Goal: Information Seeking & Learning: Check status

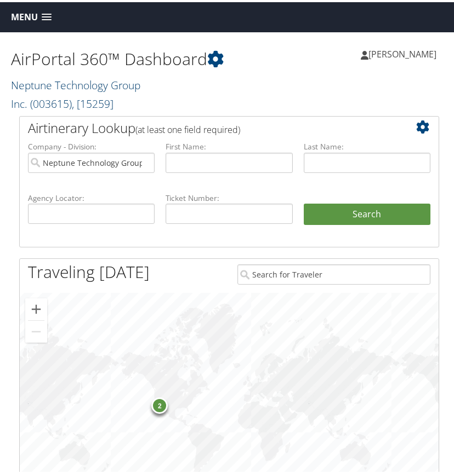
click at [72, 94] on span ", [ 15259 ]" at bounding box center [93, 101] width 42 height 15
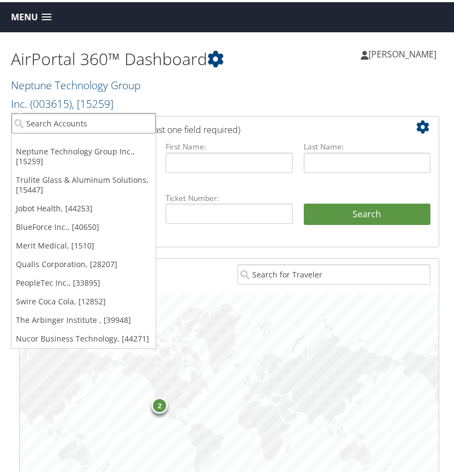
click at [45, 123] on input "search" at bounding box center [84, 121] width 144 height 20
type input "cross"
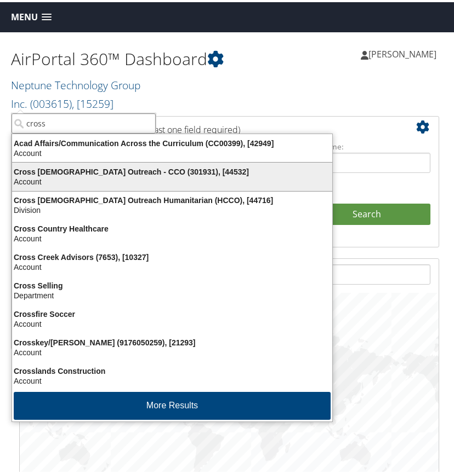
click at [51, 174] on div "Cross Catholic Outreach - CCO (301931), [44532]" at bounding box center [171, 170] width 333 height 10
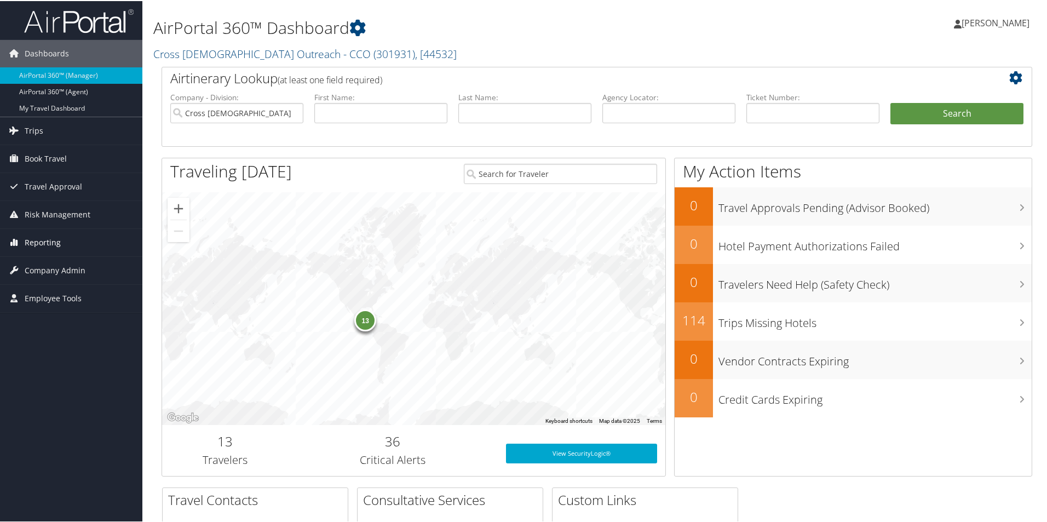
click at [55, 238] on span "Reporting" at bounding box center [43, 241] width 36 height 27
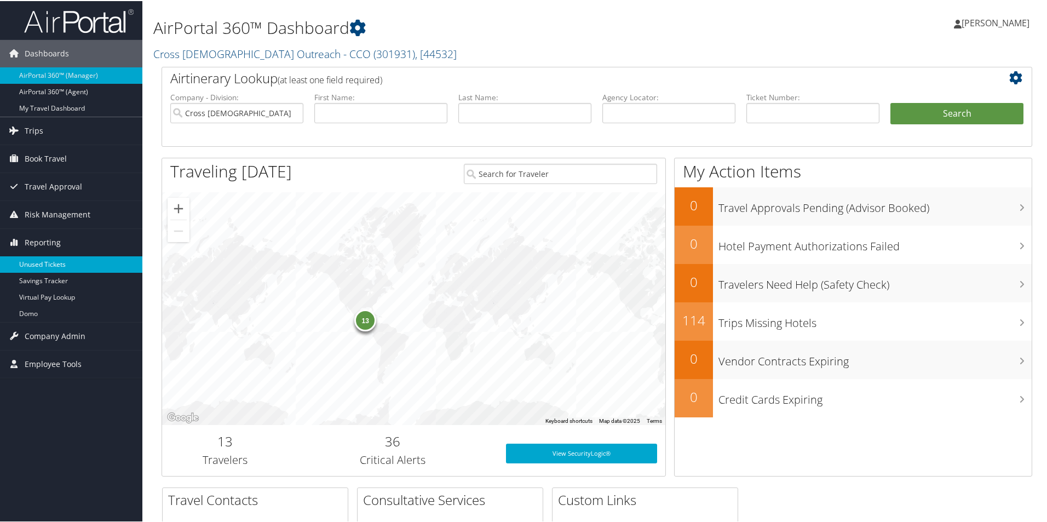
click at [58, 264] on link "Unused Tickets" at bounding box center [71, 263] width 142 height 16
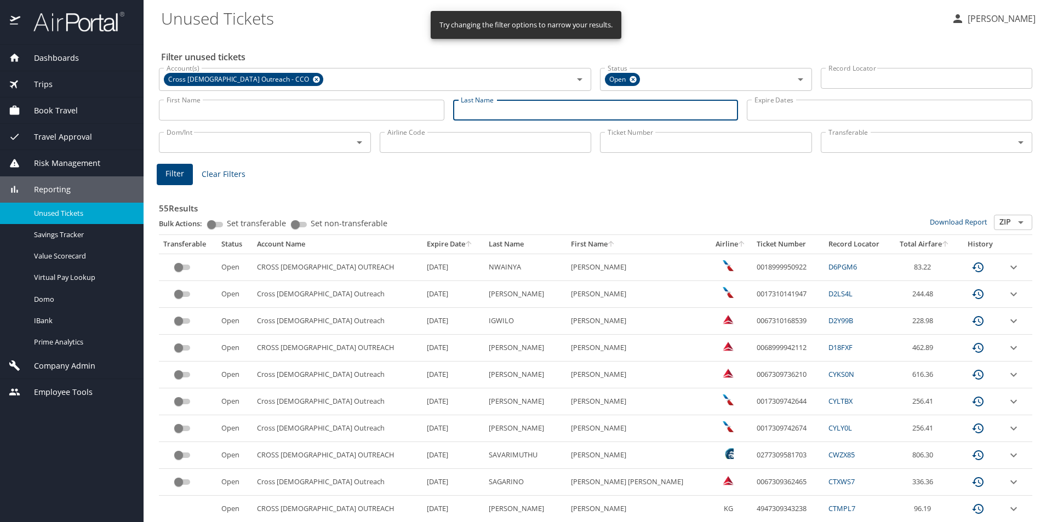
click at [471, 113] on input "Last Name" at bounding box center [595, 110] width 285 height 21
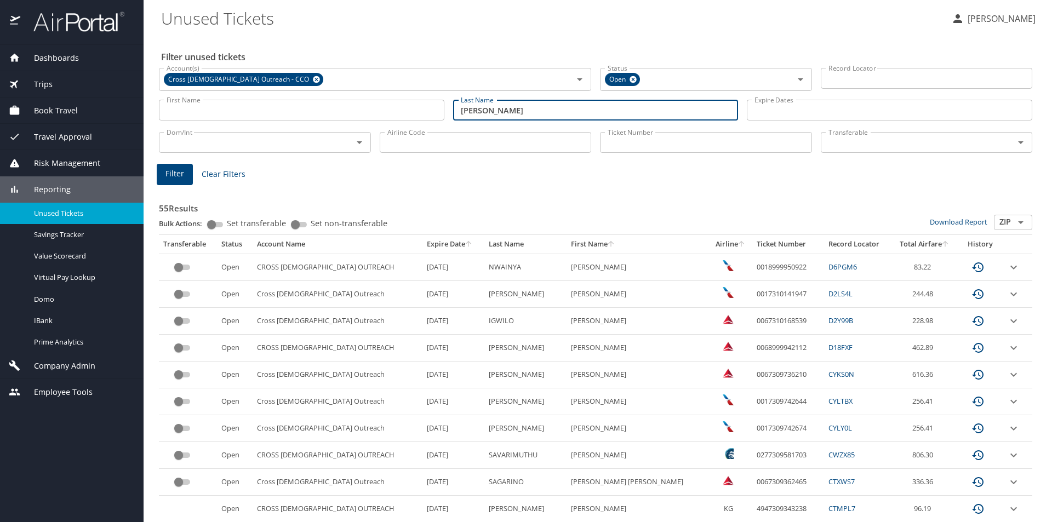
type input "rusnak"
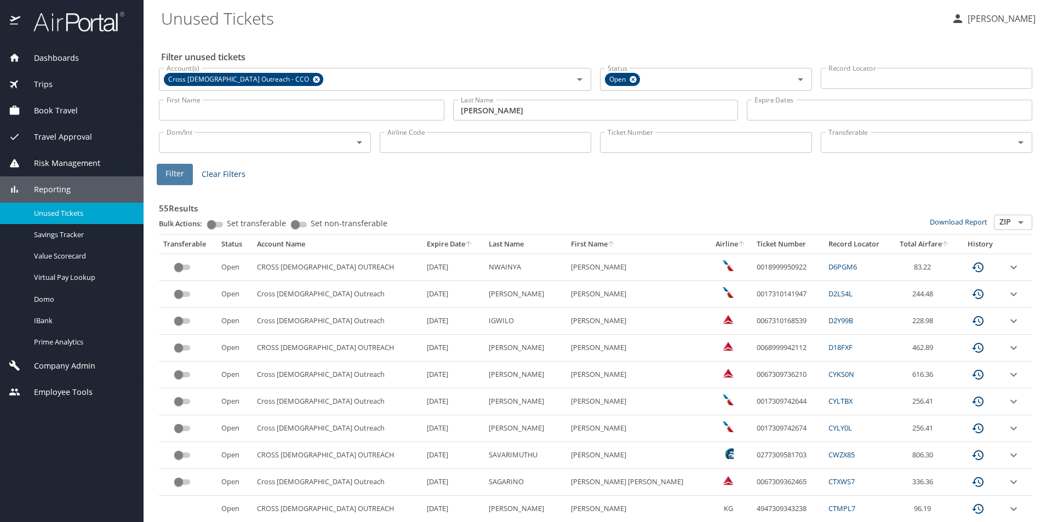
click at [167, 176] on span "Filter" at bounding box center [174, 174] width 19 height 14
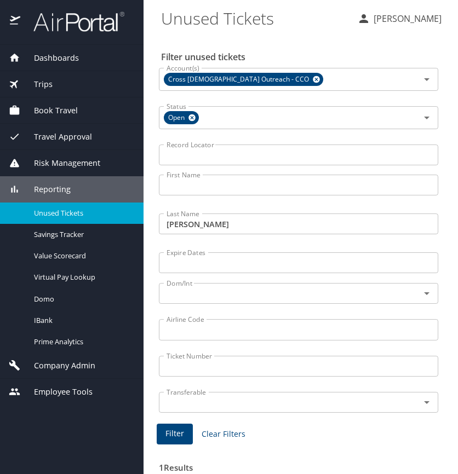
click at [63, 56] on span "Dashboards" at bounding box center [49, 58] width 59 height 12
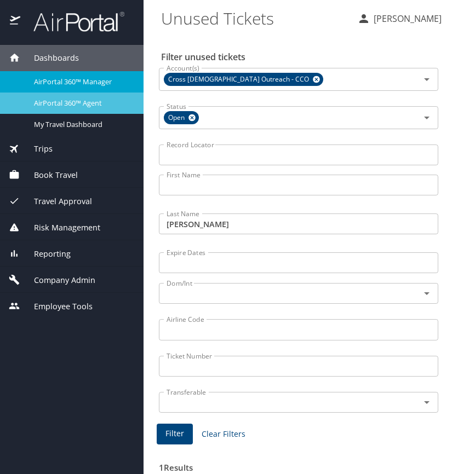
click at [73, 102] on span "AirPortal 360™ Agent" at bounding box center [82, 103] width 96 height 10
